Goal: Go to known website: Access a specific website the user already knows

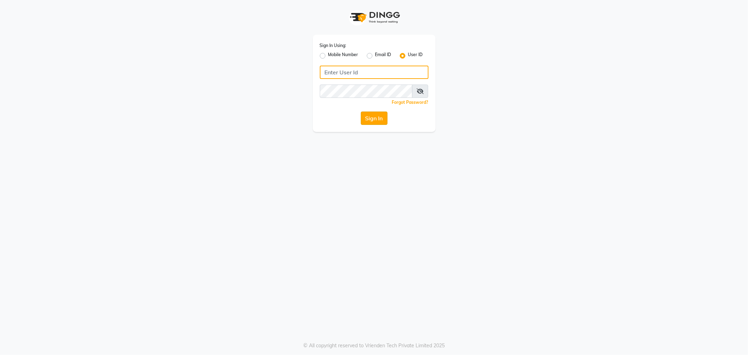
type input "e3597-01"
click at [378, 119] on button "Sign In" at bounding box center [374, 118] width 27 height 13
